Goal: Task Accomplishment & Management: Manage account settings

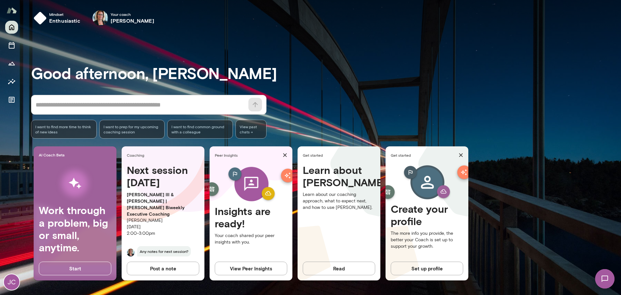
click at [145, 200] on p "[PERSON_NAME] III & [PERSON_NAME] | [PERSON_NAME] Biweekly Executive Coaching" at bounding box center [163, 204] width 72 height 26
click at [139, 176] on h4 "Next session [DATE]" at bounding box center [163, 176] width 72 height 25
click at [12, 101] on icon "Documents" at bounding box center [12, 100] width 6 height 6
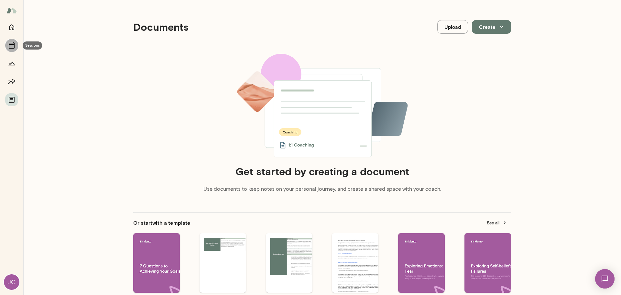
click at [14, 48] on icon "Sessions" at bounding box center [12, 45] width 6 height 6
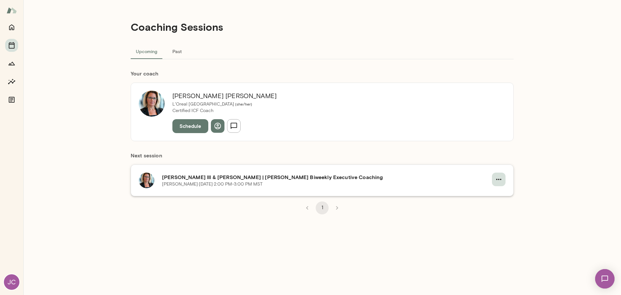
click at [498, 177] on icon "button" at bounding box center [499, 179] width 8 height 8
click at [488, 194] on span "Reschedule" at bounding box center [487, 195] width 28 height 8
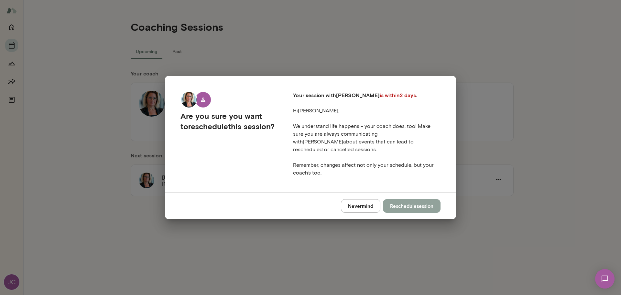
click at [409, 203] on button "Reschedule session" at bounding box center [412, 206] width 58 height 14
